Goal: Transaction & Acquisition: Purchase product/service

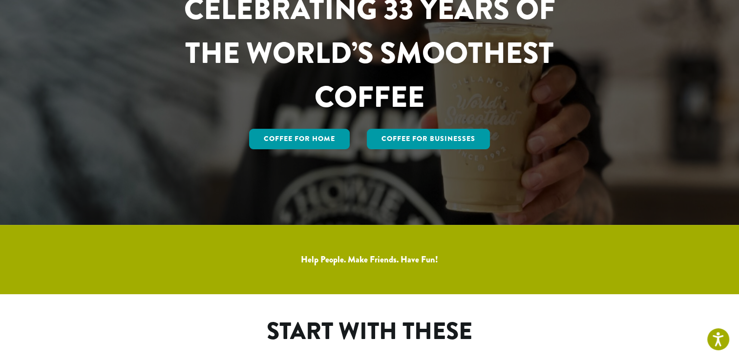
scroll to position [146, 0]
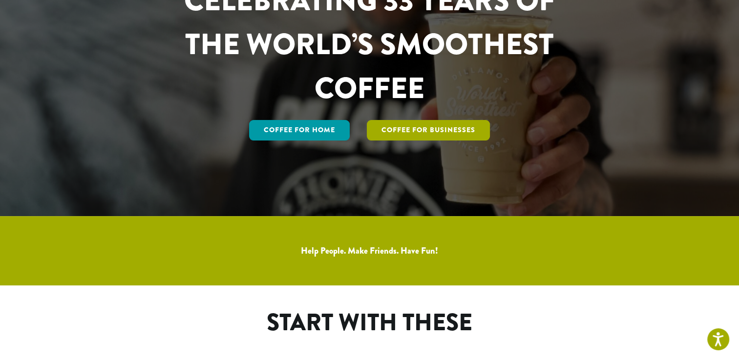
click at [412, 130] on link "Coffee For Businesses" at bounding box center [428, 130] width 123 height 21
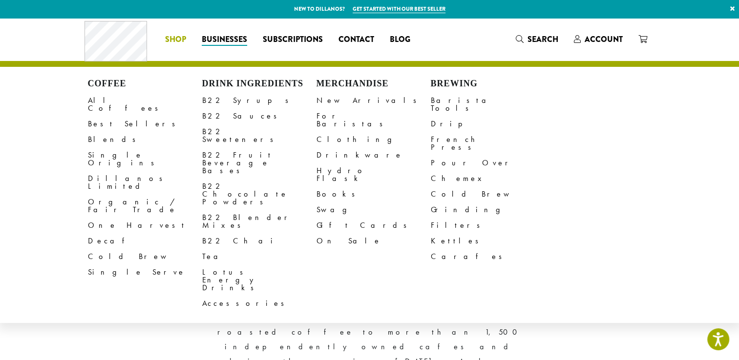
click at [174, 38] on span "Shop" at bounding box center [175, 40] width 21 height 12
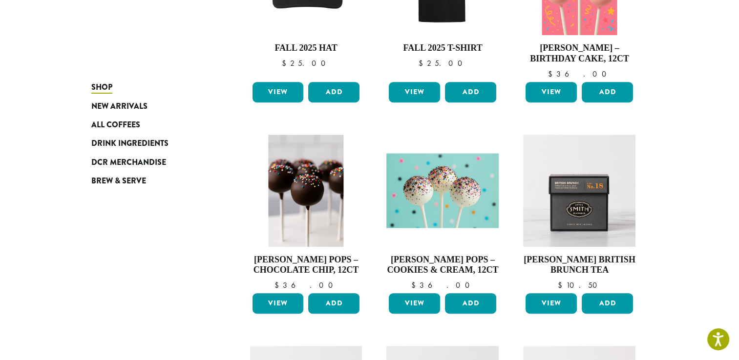
scroll to position [488, 0]
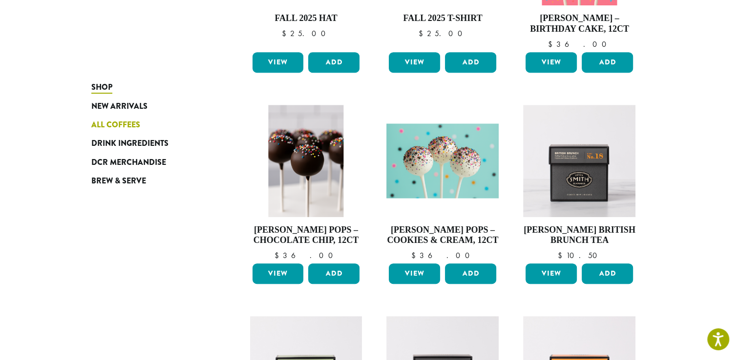
click at [112, 123] on span "All Coffees" at bounding box center [115, 125] width 49 height 12
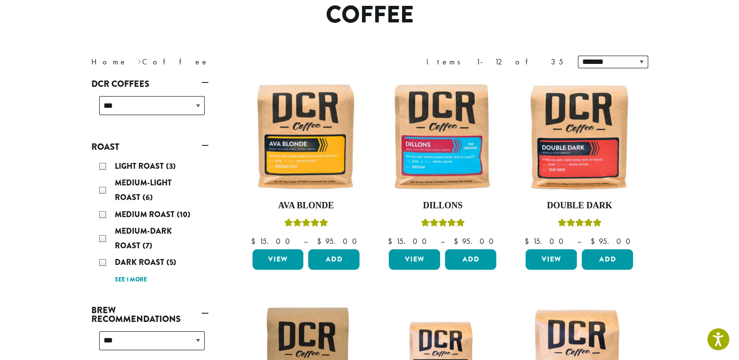
scroll to position [98, 0]
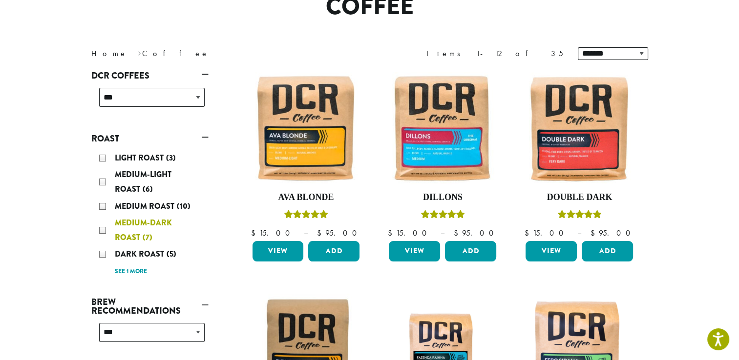
click at [103, 231] on div "Medium-Dark Roast (7)" at bounding box center [151, 230] width 105 height 29
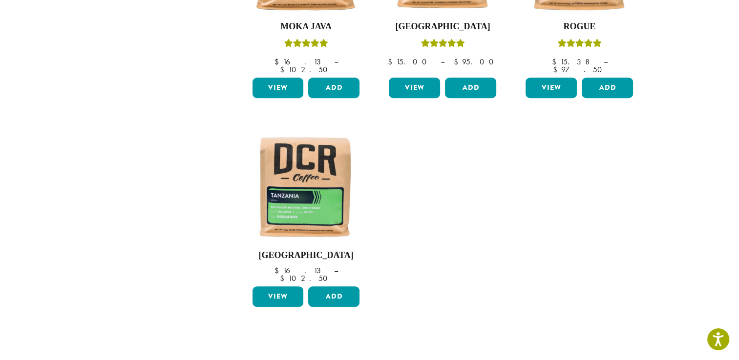
scroll to position [499, 0]
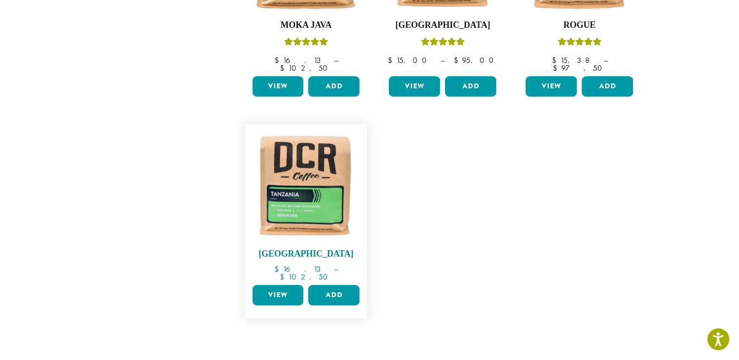
click at [302, 173] on img at bounding box center [305, 185] width 112 height 112
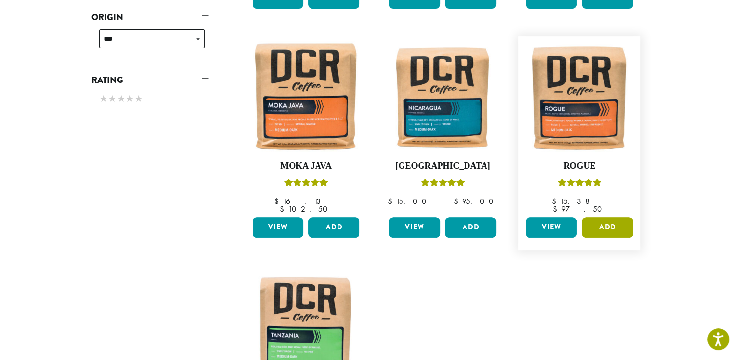
scroll to position [353, 0]
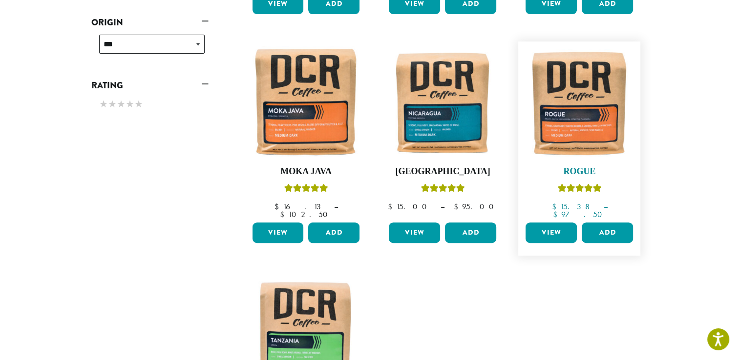
click at [577, 112] on img at bounding box center [579, 102] width 112 height 112
click at [417, 223] on link "View" at bounding box center [414, 233] width 51 height 21
click at [283, 223] on link "View" at bounding box center [277, 233] width 51 height 21
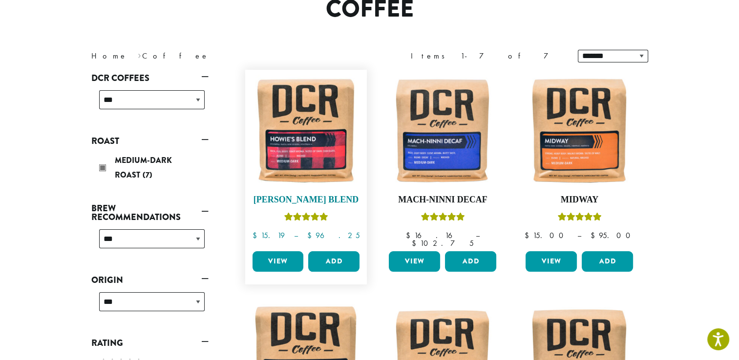
scroll to position [98, 0]
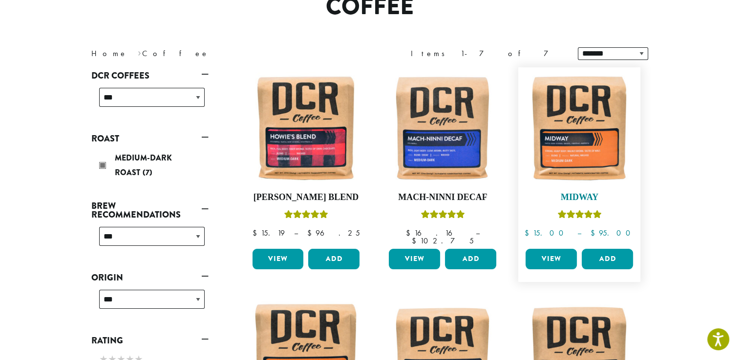
click at [592, 144] on img at bounding box center [579, 128] width 112 height 112
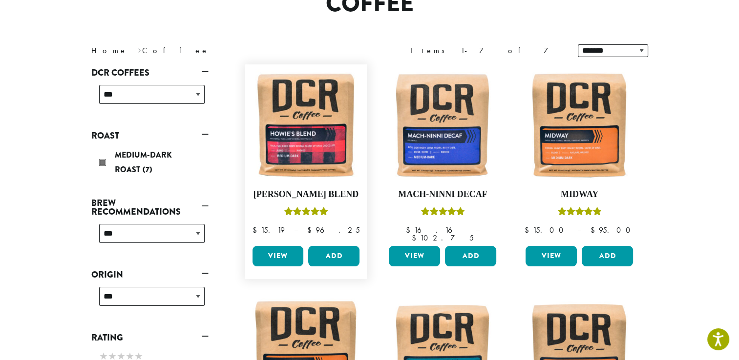
click at [281, 246] on link "View" at bounding box center [277, 256] width 51 height 21
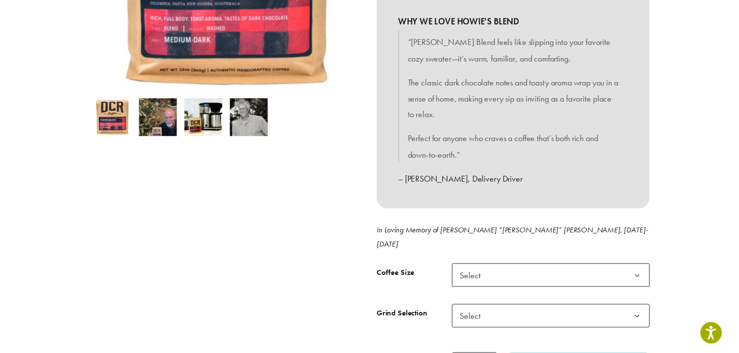
scroll to position [293, 0]
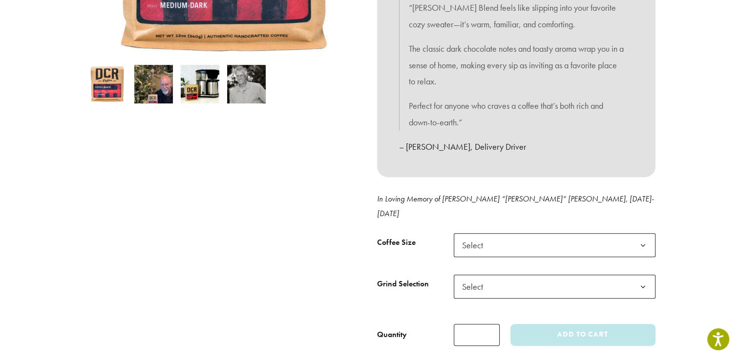
click at [642, 234] on b at bounding box center [643, 246] width 24 height 24
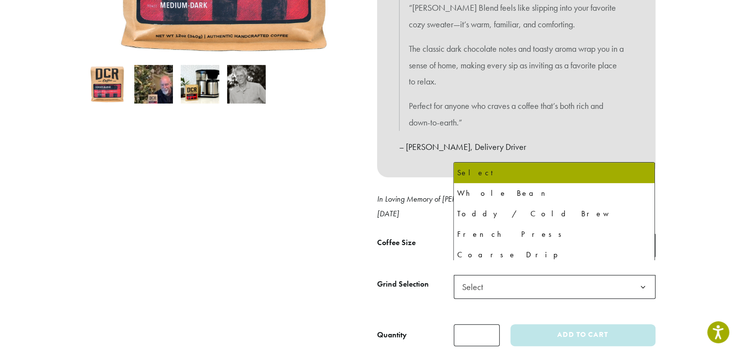
click at [643, 275] on b at bounding box center [643, 287] width 24 height 24
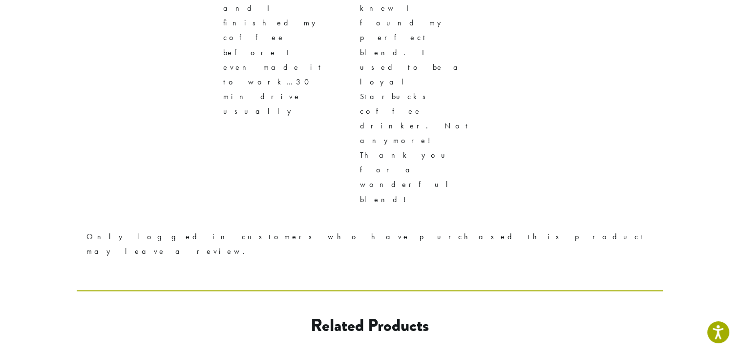
scroll to position [1709, 0]
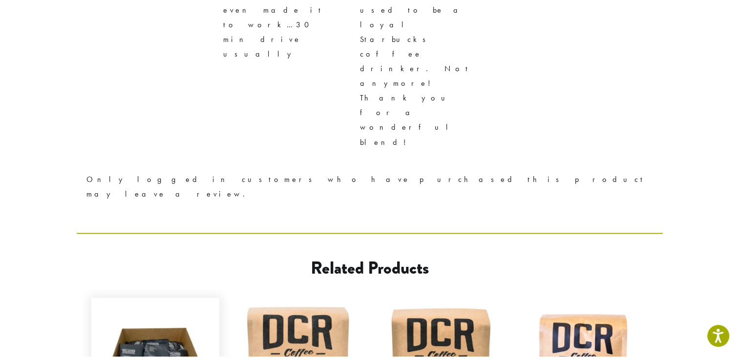
scroll to position [1716, 0]
